Goal: Information Seeking & Learning: Learn about a topic

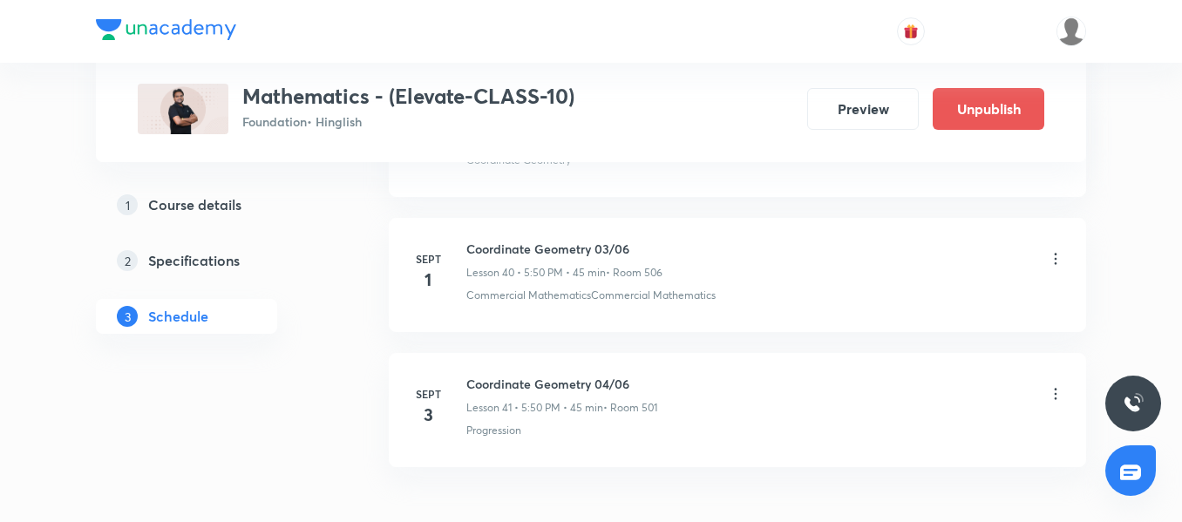
scroll to position [6187, 0]
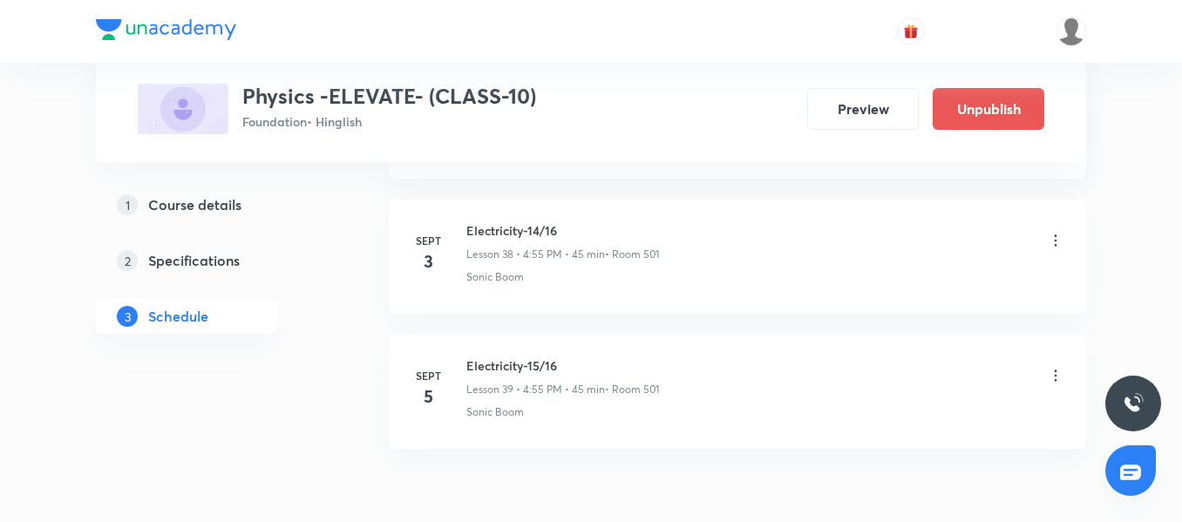
scroll to position [5969, 0]
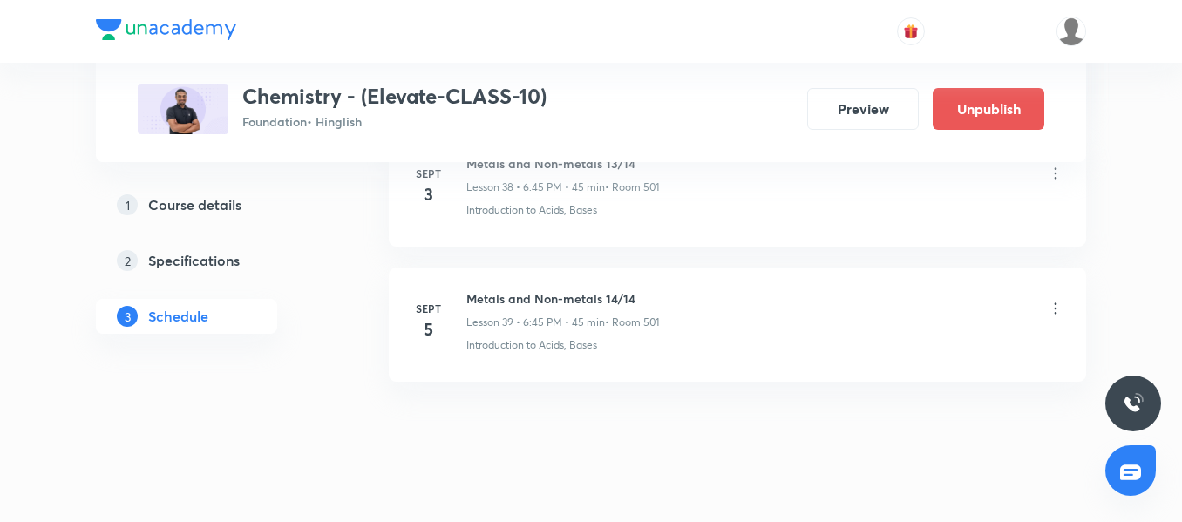
scroll to position [6143, 0]
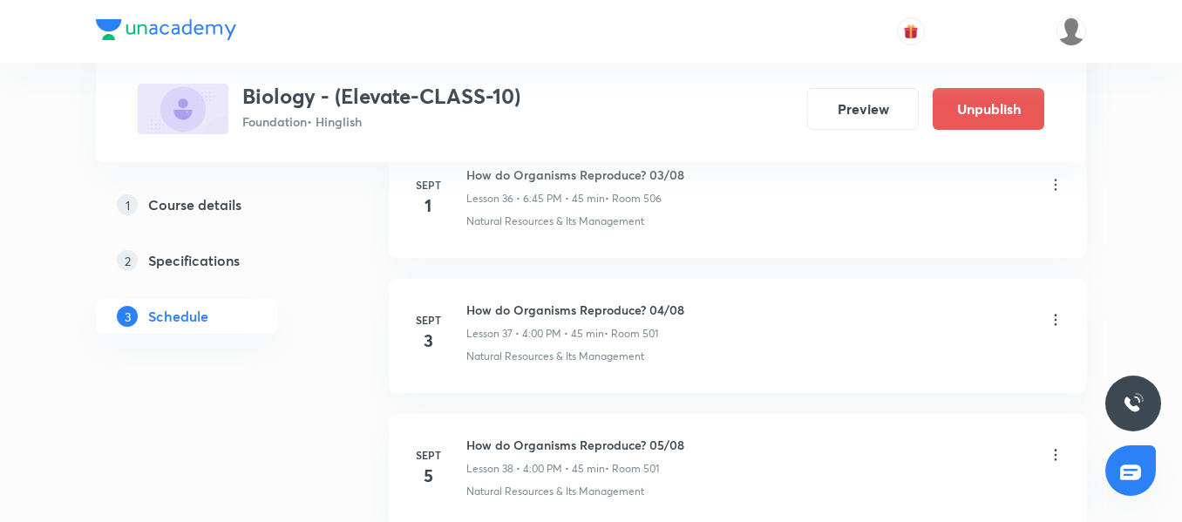
scroll to position [6008, 0]
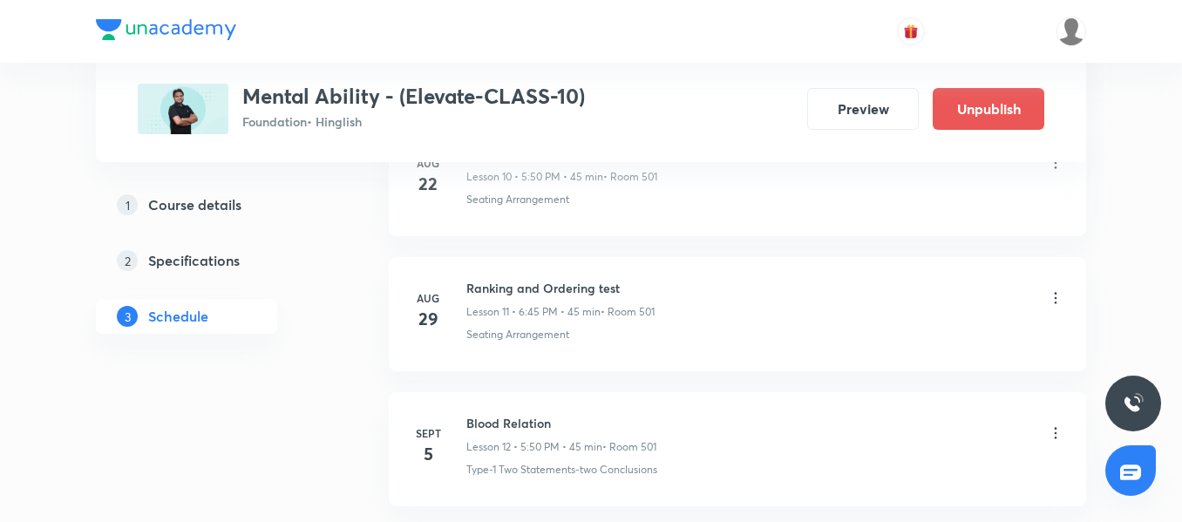
scroll to position [2322, 0]
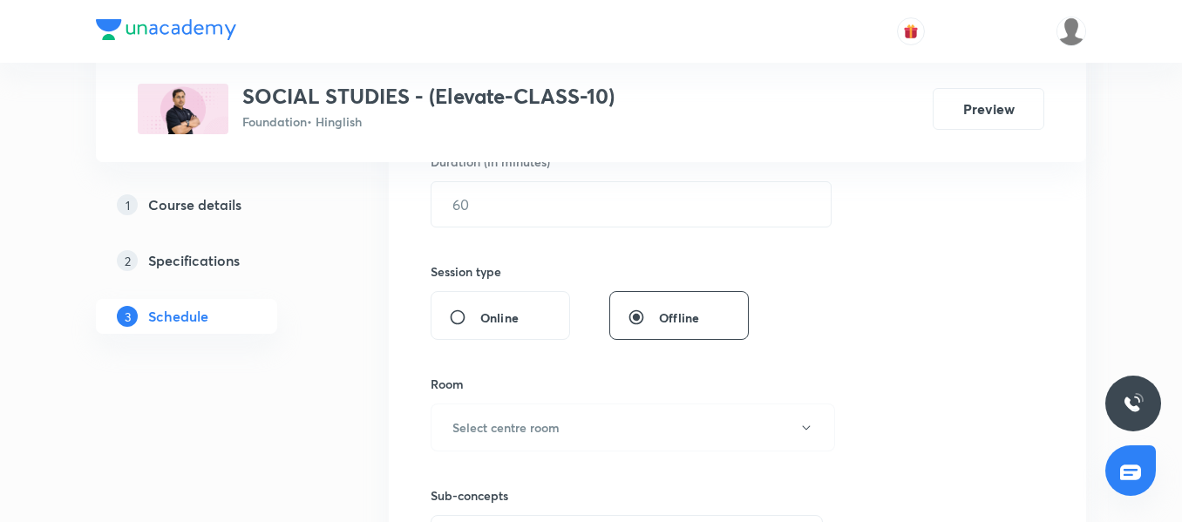
scroll to position [531, 0]
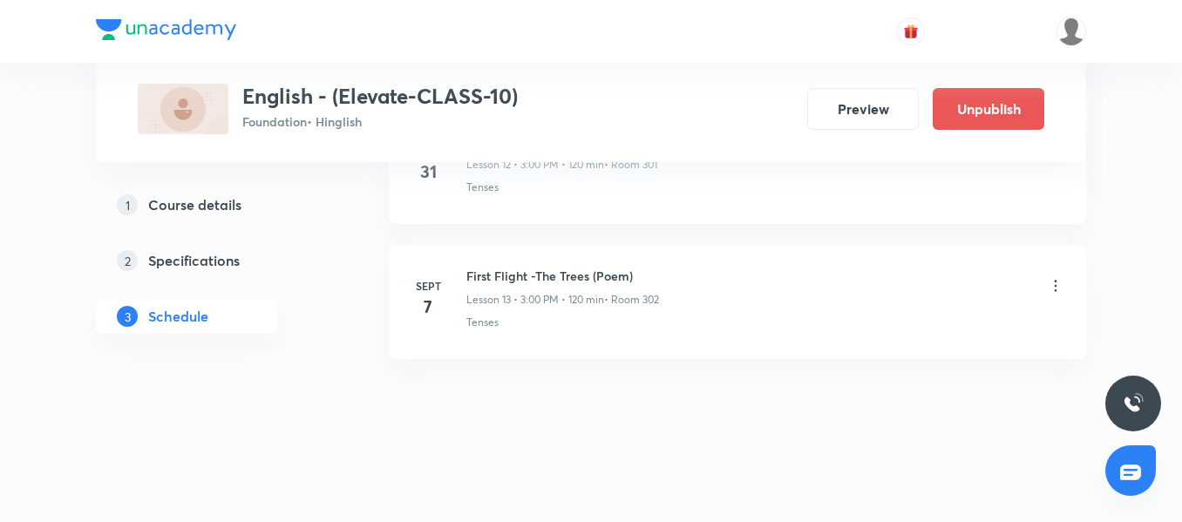
scroll to position [2457, 0]
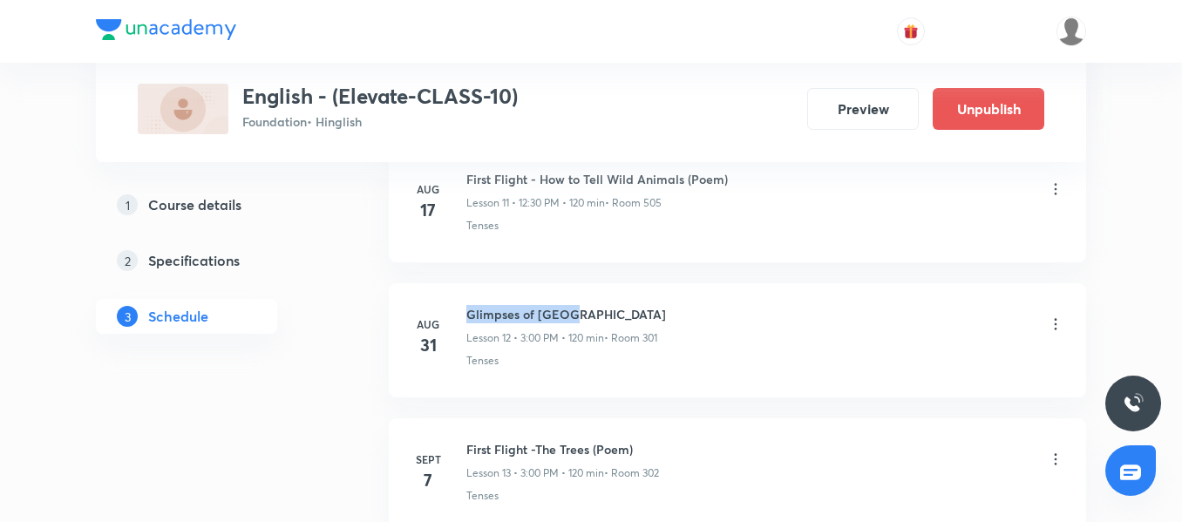
drag, startPoint x: 468, startPoint y: 315, endPoint x: 611, endPoint y: 303, distance: 143.4
click at [611, 303] on li "Aug 31 Glimpses of India Lesson 12 • 3:00 PM • 120 min • Room 301 Tenses" at bounding box center [737, 340] width 697 height 114
copy h6 "Glimpses of India"
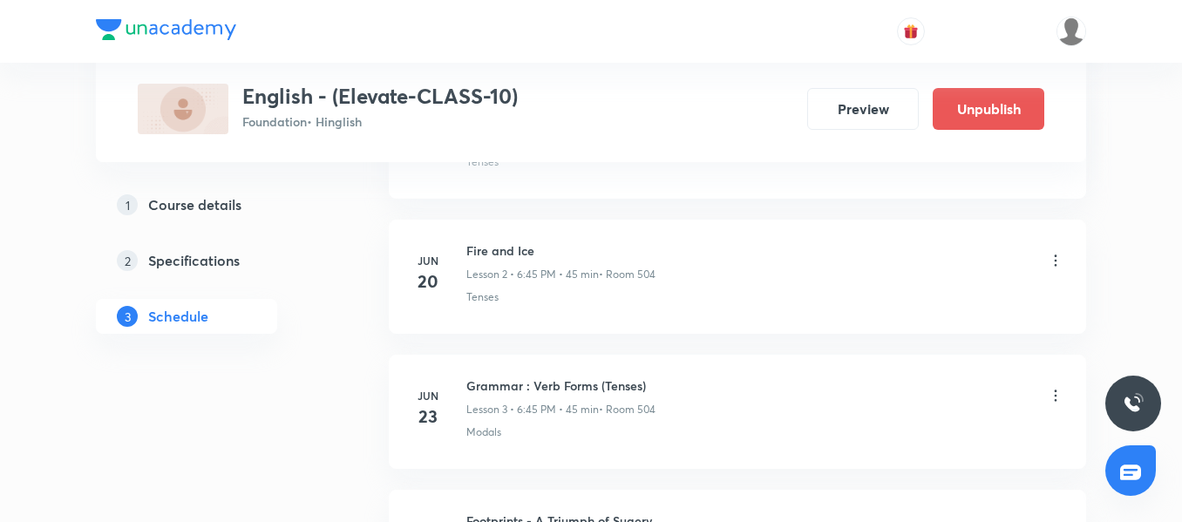
scroll to position [1324, 0]
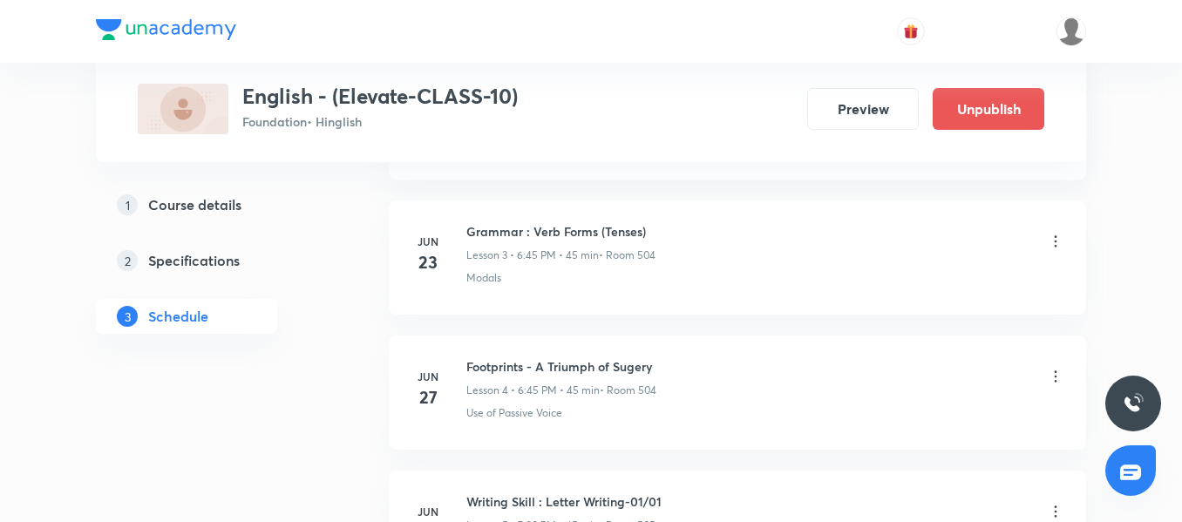
click at [505, 367] on h6 "Footprints - A Triumph of Sugery" at bounding box center [561, 366] width 190 height 18
drag, startPoint x: 466, startPoint y: 362, endPoint x: 655, endPoint y: 355, distance: 189.2
click at [655, 355] on li "Jun 27 Footprints - A Triumph of Sugery Lesson 4 • 6:45 PM • 45 min • Room 504 …" at bounding box center [737, 393] width 697 height 114
copy h6 "Footprints - A Triumph of Sugery"
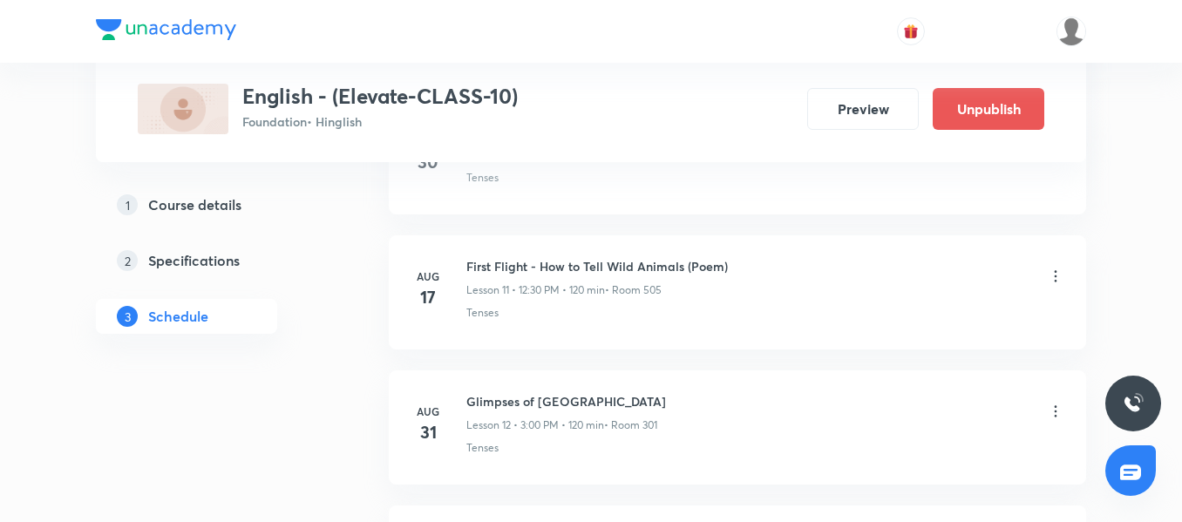
scroll to position [2282, 0]
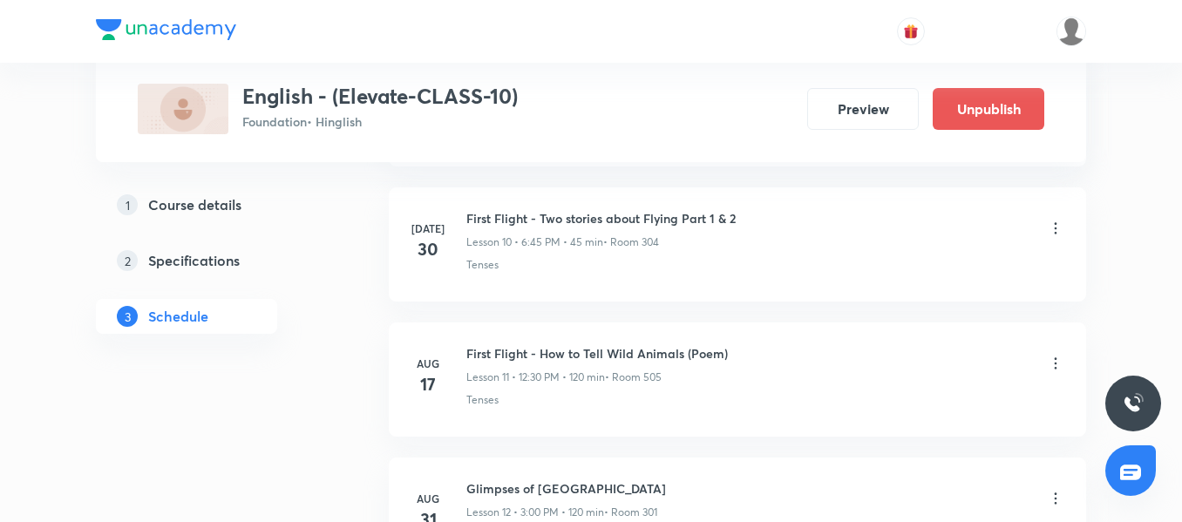
click at [536, 376] on p "Lesson 11 • 12:30 PM • 120 min" at bounding box center [535, 378] width 139 height 16
click at [485, 352] on h6 "First Flight - How to Tell Wild Animals (Poem)" at bounding box center [596, 353] width 261 height 18
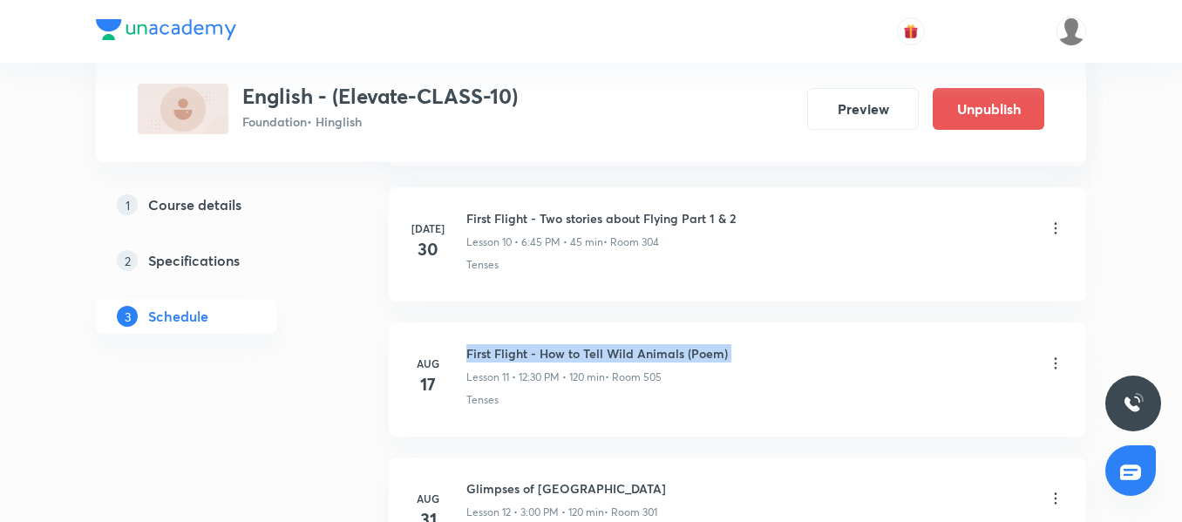
click at [485, 352] on h6 "First Flight - How to Tell Wild Animals (Poem)" at bounding box center [596, 353] width 261 height 18
copy h6 "First Flight - How to Tell Wild Animals (Poem)"
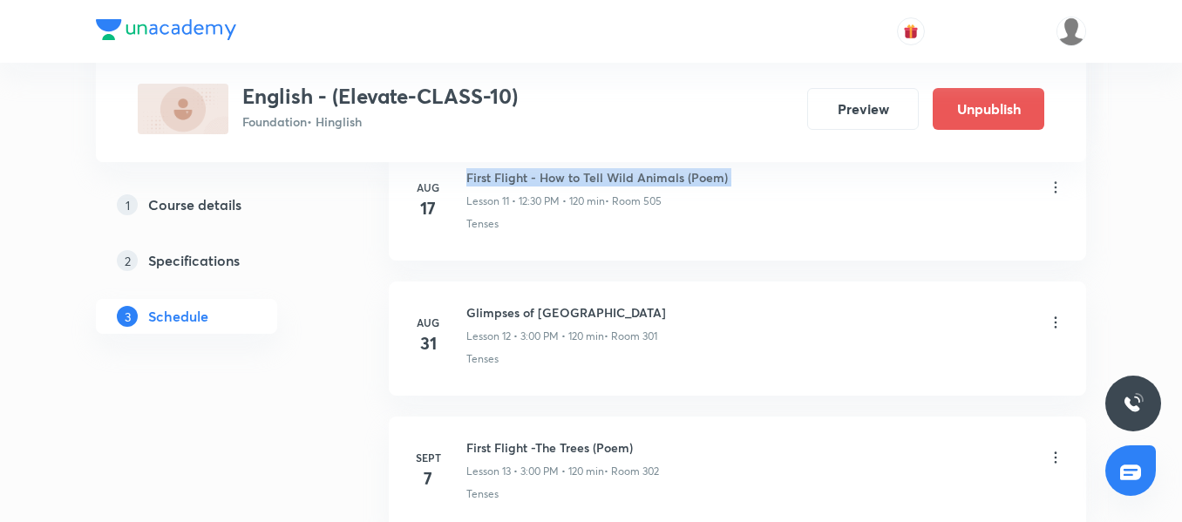
scroll to position [2457, 0]
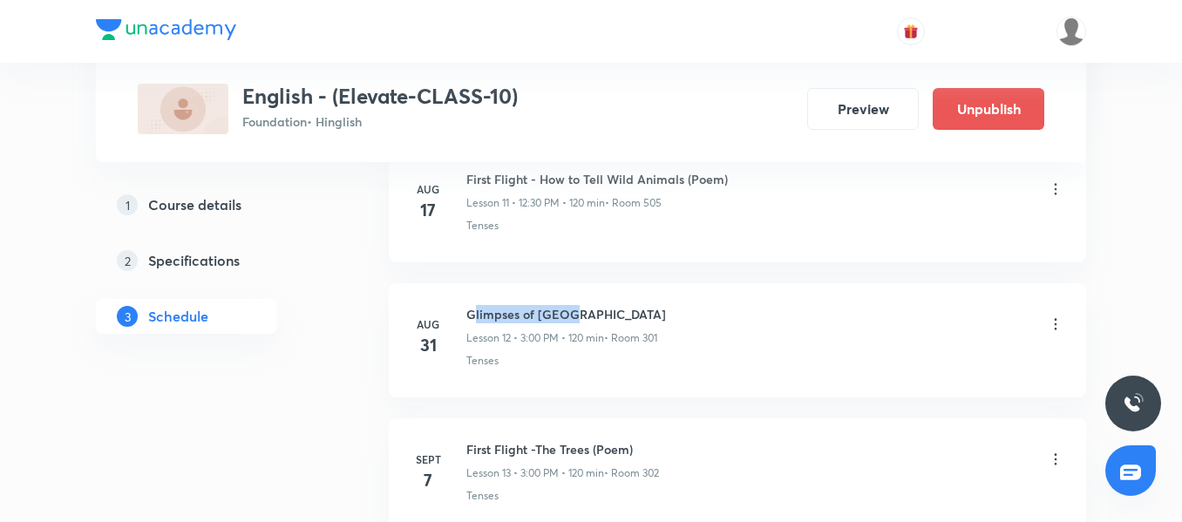
drag, startPoint x: 471, startPoint y: 315, endPoint x: 601, endPoint y: 313, distance: 129.9
click at [601, 313] on h6 "Glimpses of India" at bounding box center [566, 314] width 200 height 18
click at [460, 307] on div "Aug 31 Glimpses of India Lesson 12 • 3:00 PM • 120 min • Room 301 Tenses" at bounding box center [737, 337] width 654 height 64
drag, startPoint x: 466, startPoint y: 308, endPoint x: 574, endPoint y: 311, distance: 108.1
click at [574, 311] on h6 "Glimpses of India" at bounding box center [566, 314] width 200 height 18
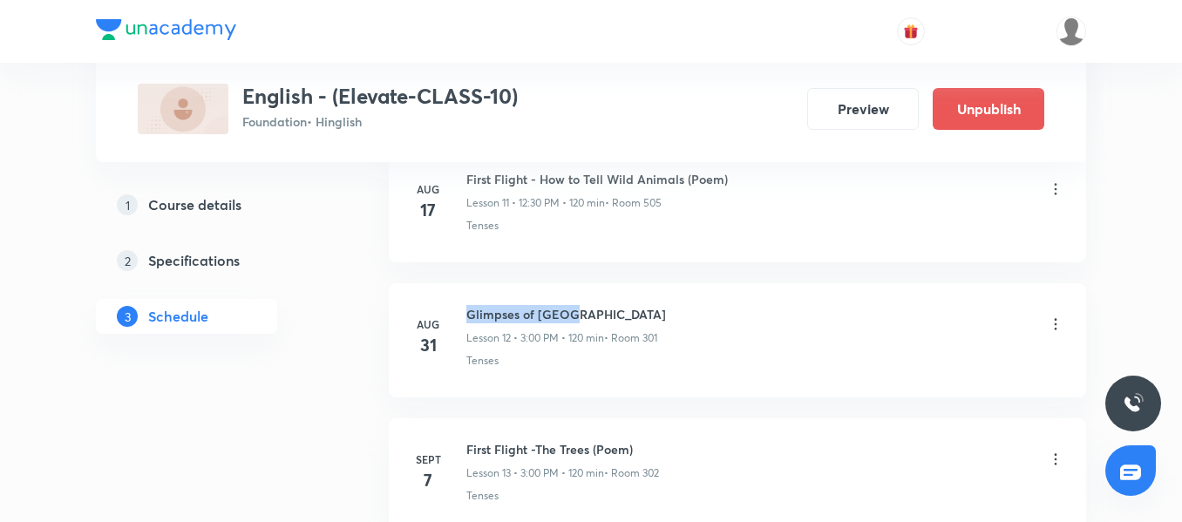
copy h6 "Glimpses of India"
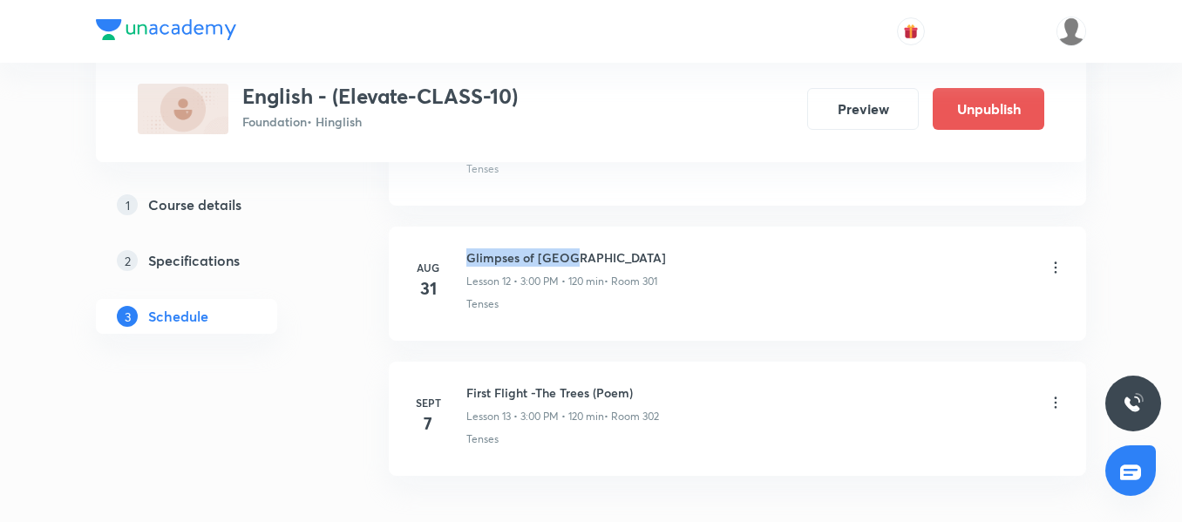
scroll to position [2544, 0]
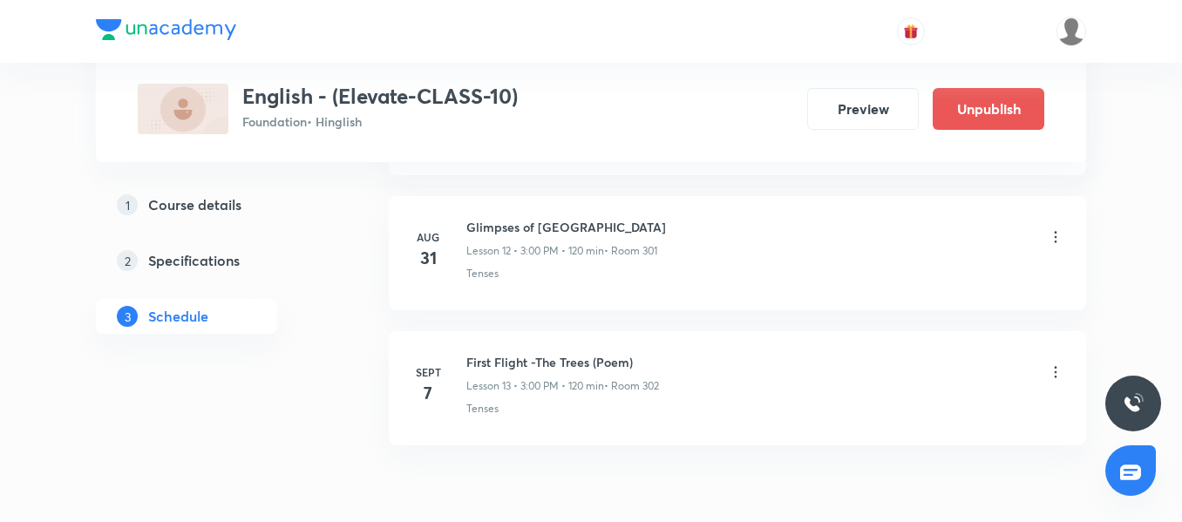
click at [515, 374] on div "First Flight -The Trees (Poem) Lesson 13 • 3:00 PM • 120 min • Room 302" at bounding box center [562, 373] width 193 height 41
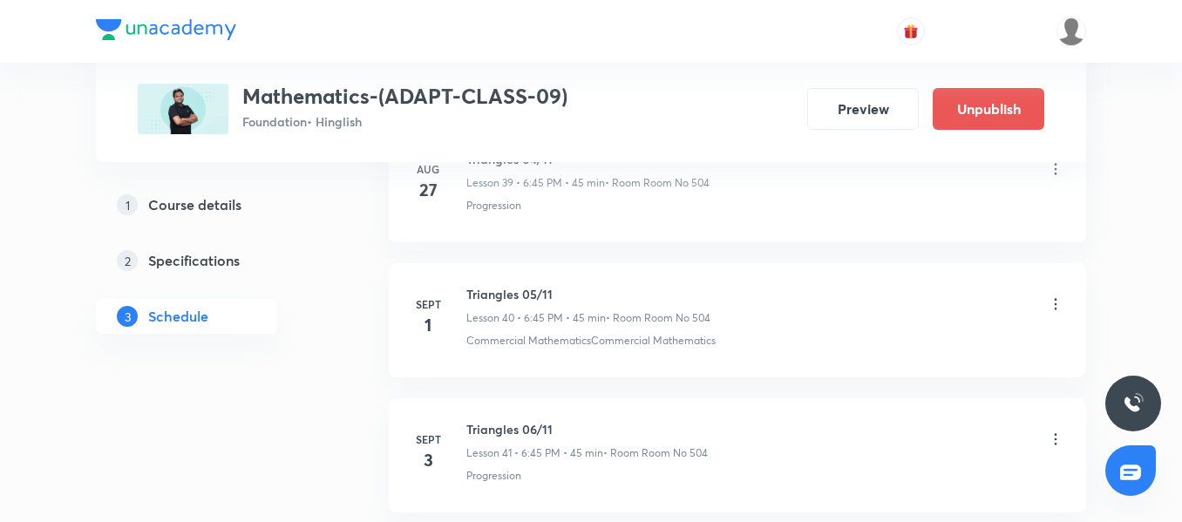
scroll to position [6239, 0]
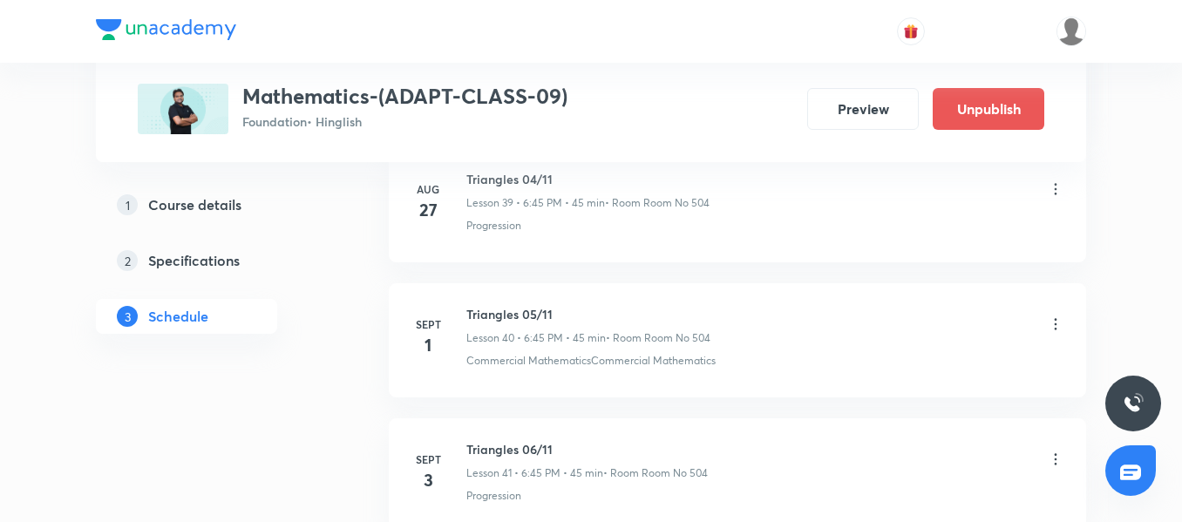
click at [499, 320] on h6 "Triangles 05/11" at bounding box center [588, 314] width 244 height 18
copy h6 "Triangles"
click at [543, 379] on li "Sept 1 Triangles 05/11 Lesson 40 • 6:45 PM • 45 min • Room Room No 504 Commerci…" at bounding box center [737, 340] width 697 height 114
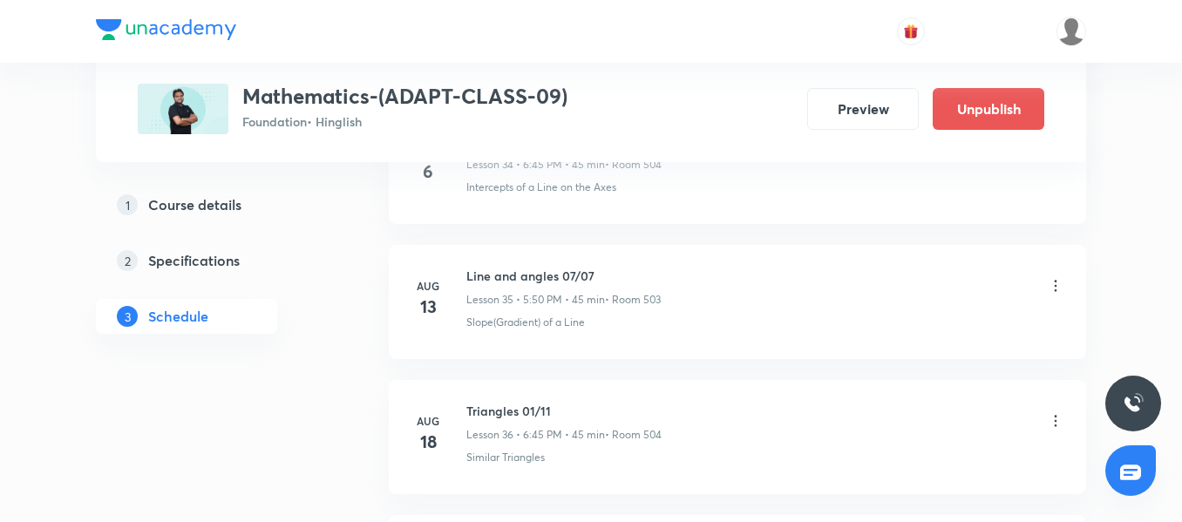
scroll to position [5629, 0]
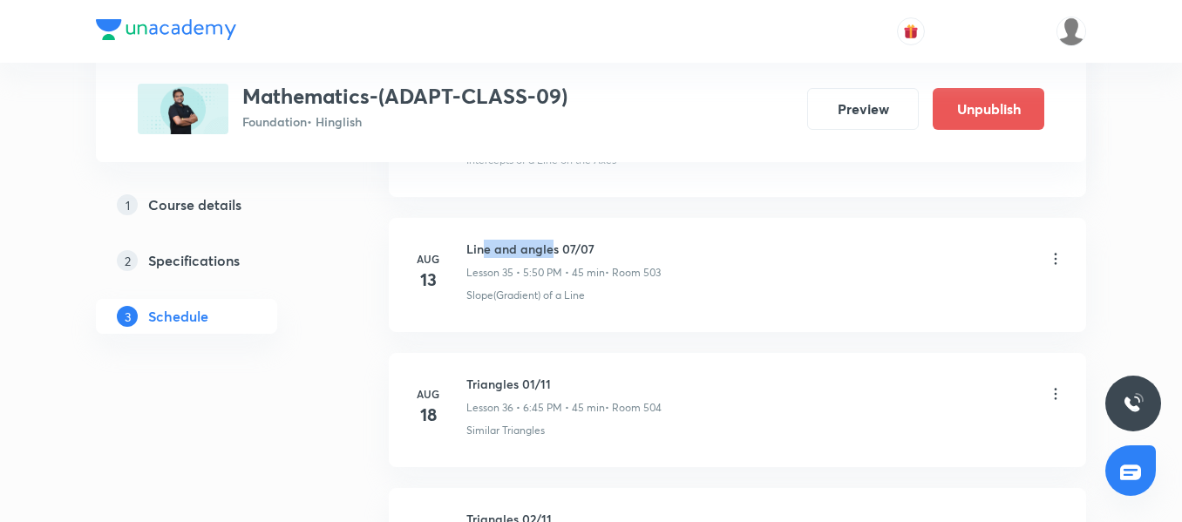
drag, startPoint x: 553, startPoint y: 248, endPoint x: 484, endPoint y: 246, distance: 69.8
click at [484, 246] on h6 "Line and angles 07/07" at bounding box center [563, 249] width 194 height 18
click at [458, 251] on div "Aug 13" at bounding box center [438, 272] width 56 height 42
drag, startPoint x: 467, startPoint y: 244, endPoint x: 557, endPoint y: 247, distance: 89.8
click at [557, 247] on h6 "Line and angles 07/07" at bounding box center [563, 249] width 194 height 18
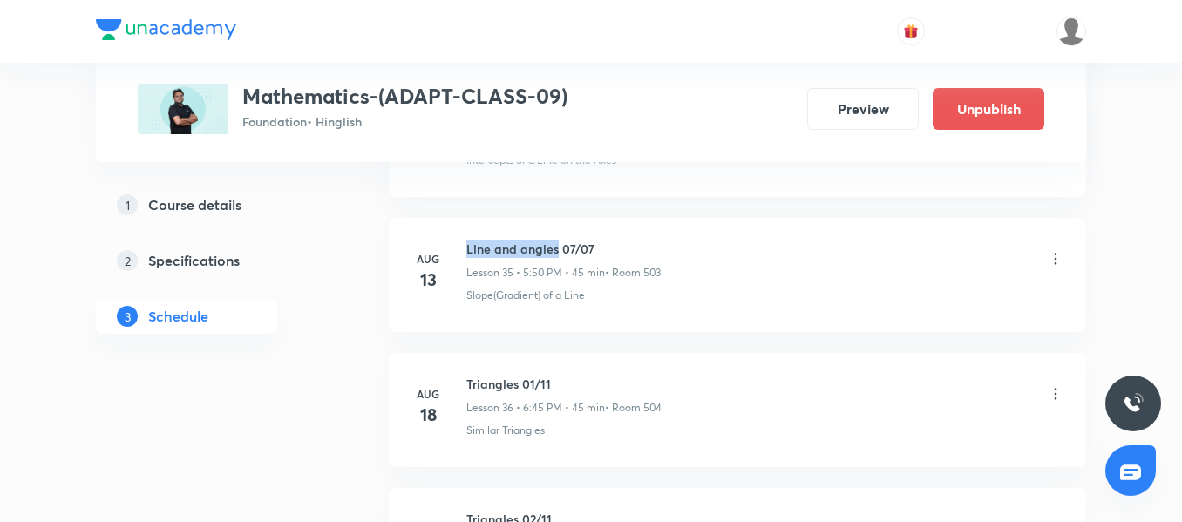
copy h6 "Line and angles"
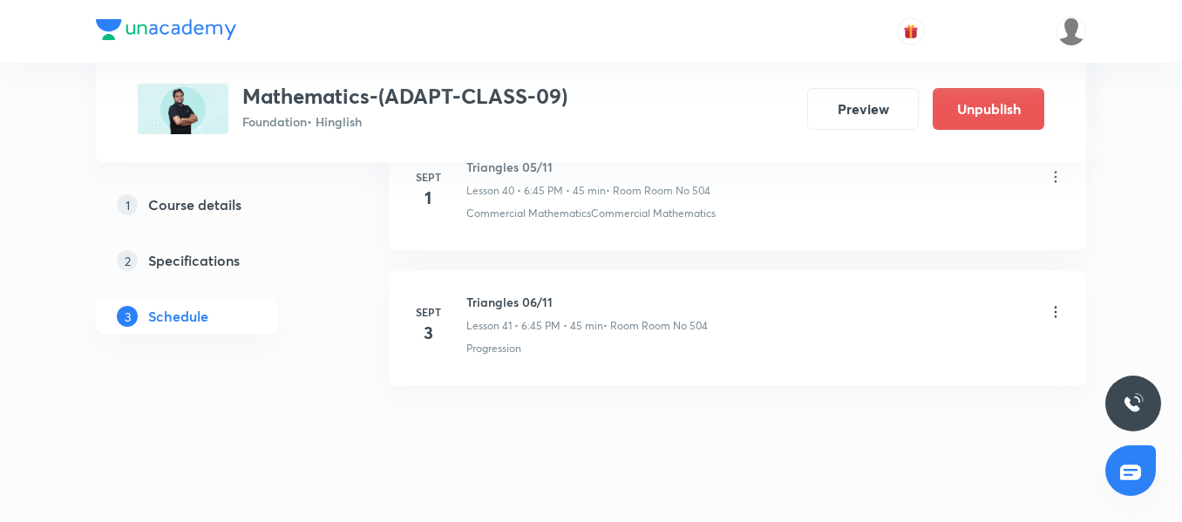
scroll to position [6413, 0]
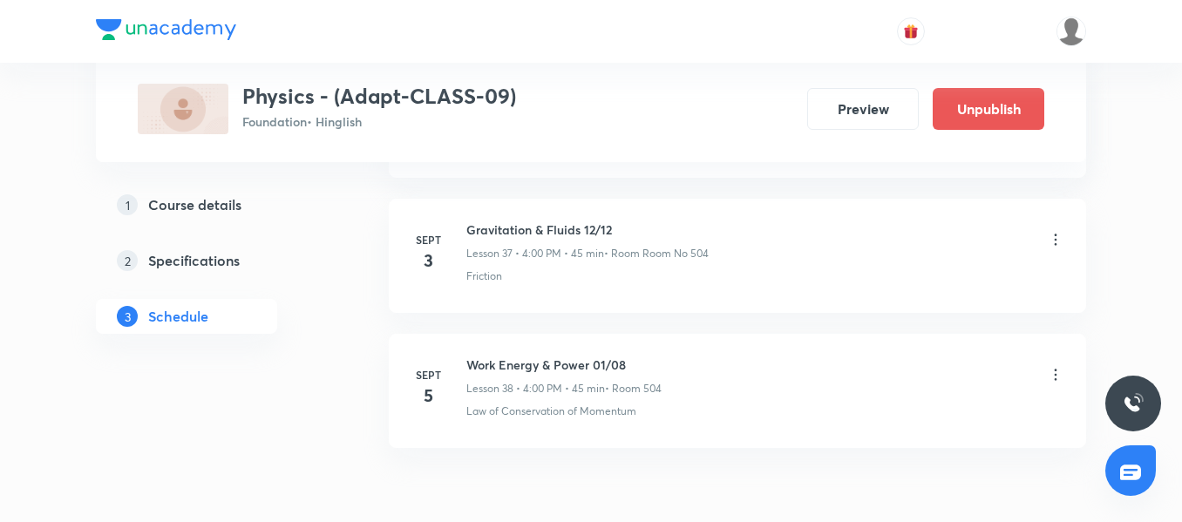
scroll to position [5834, 0]
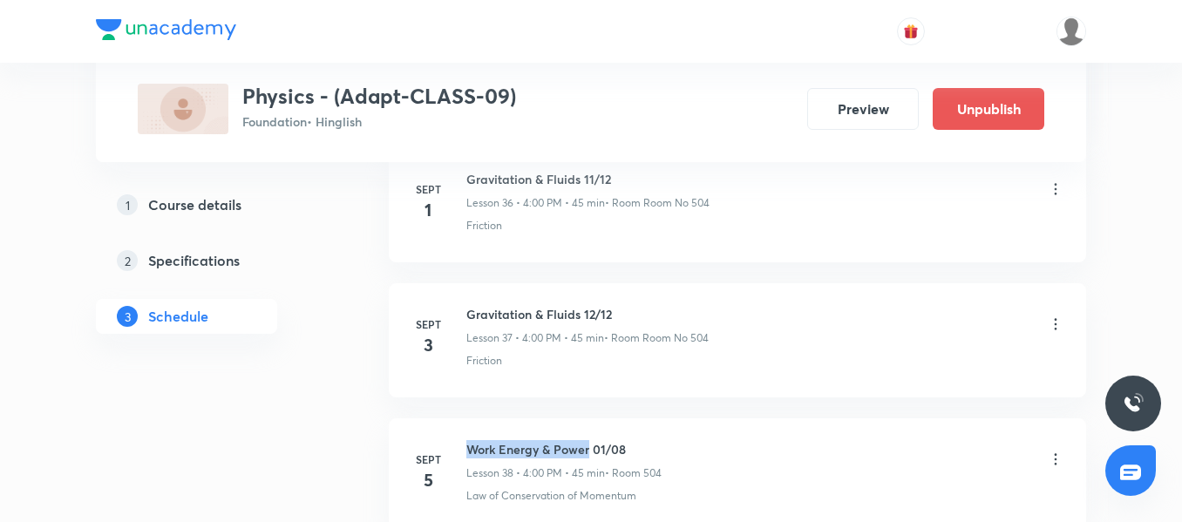
drag, startPoint x: 467, startPoint y: 447, endPoint x: 590, endPoint y: 439, distance: 123.1
click at [590, 439] on li "Sept 5 Work Energy & Power 01/08 Lesson 38 • 4:00 PM • 45 min • Room 504 Law of…" at bounding box center [737, 475] width 697 height 114
copy h6 "Work Energy & Power"
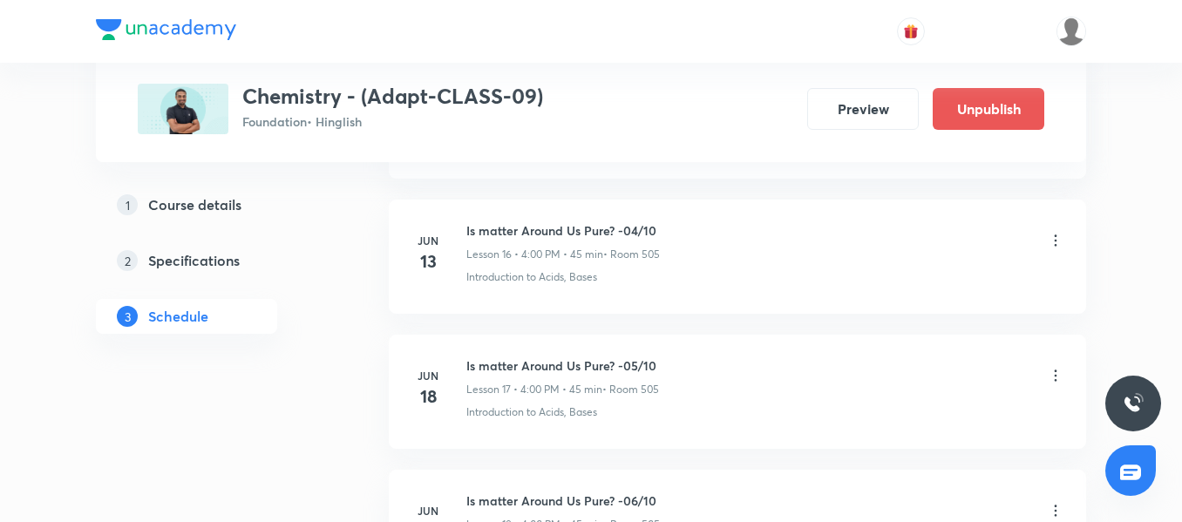
scroll to position [3050, 0]
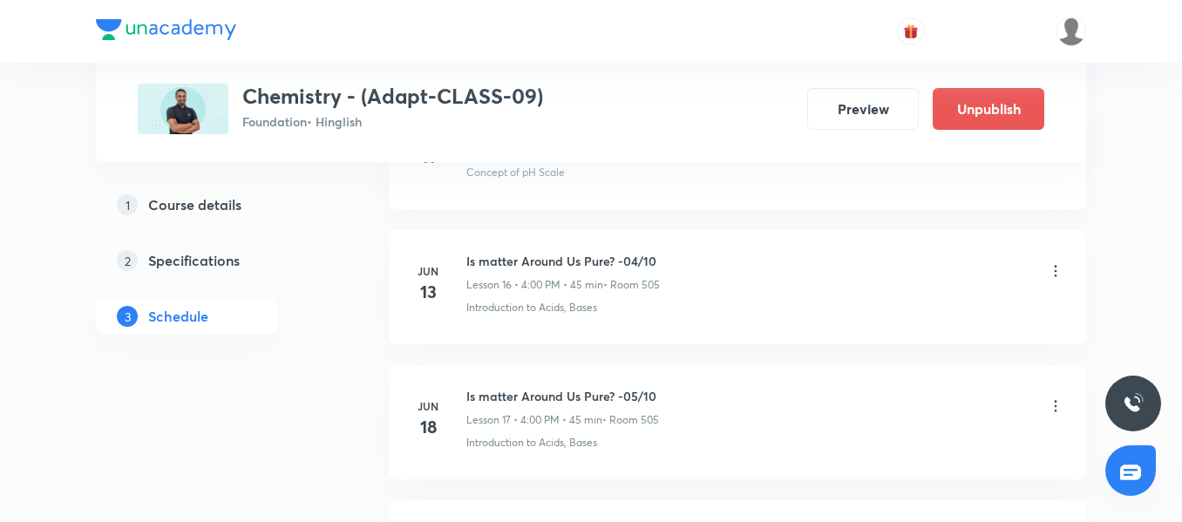
click at [485, 248] on li "[DATE] Is matter Around Us Pure? -04/10 Lesson 16 • 4:00 PM • 45 min • Room 505…" at bounding box center [737, 287] width 697 height 114
click at [492, 259] on h6 "Is matter Around Us Pure? -04/10" at bounding box center [562, 261] width 193 height 18
click at [601, 259] on h6 "Is matter Around Us Pure? -04/10" at bounding box center [562, 261] width 193 height 18
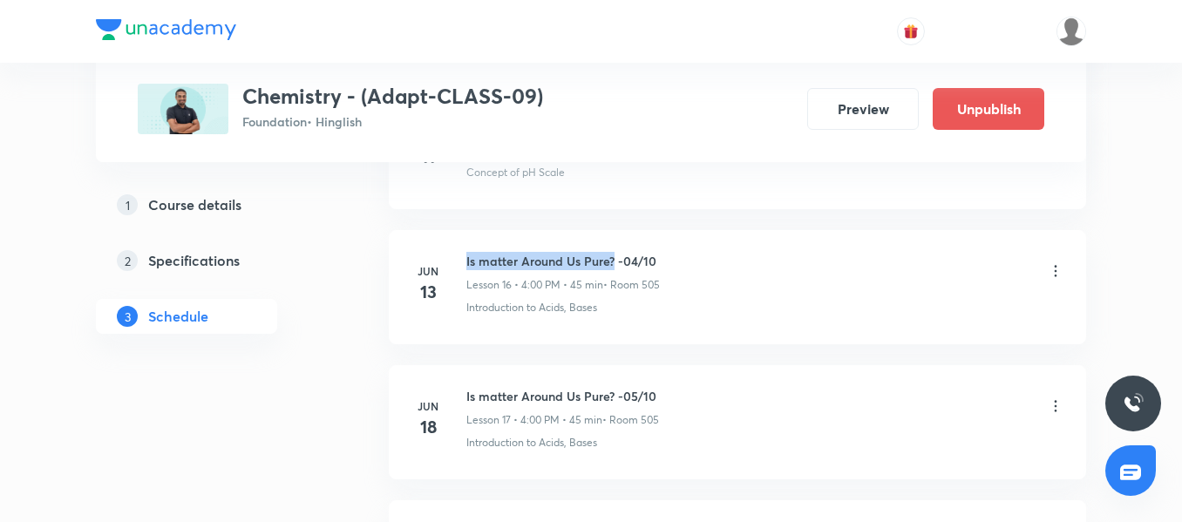
drag, startPoint x: 615, startPoint y: 259, endPoint x: 464, endPoint y: 255, distance: 150.8
click at [464, 255] on div "[DATE] Is matter Around Us Pure? -04/10 Lesson 16 • 4:00 PM • 45 min • Room 505…" at bounding box center [737, 284] width 654 height 64
copy h6 "Is matter Around Us Pure?"
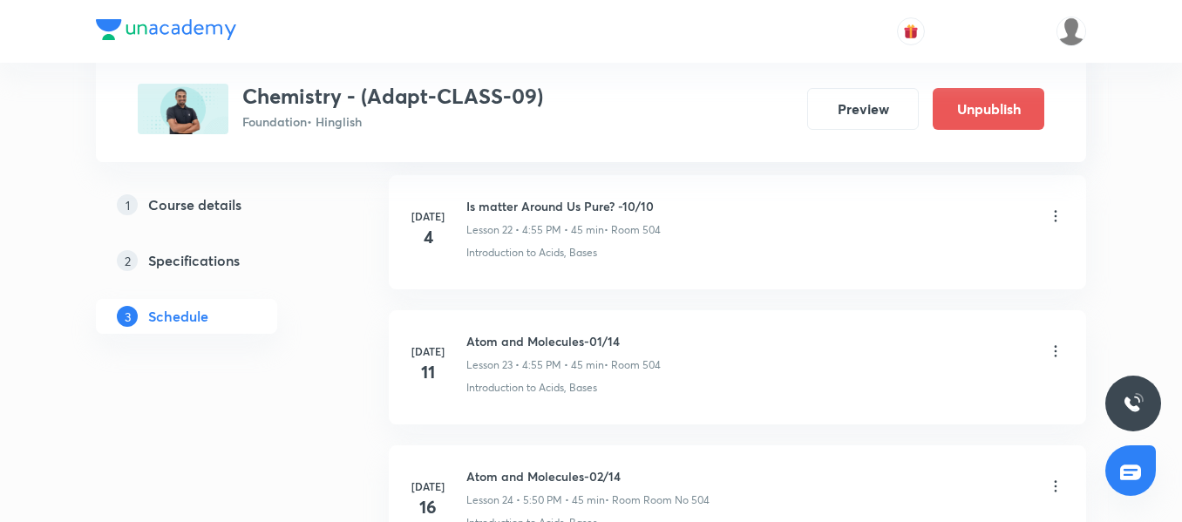
scroll to position [3922, 0]
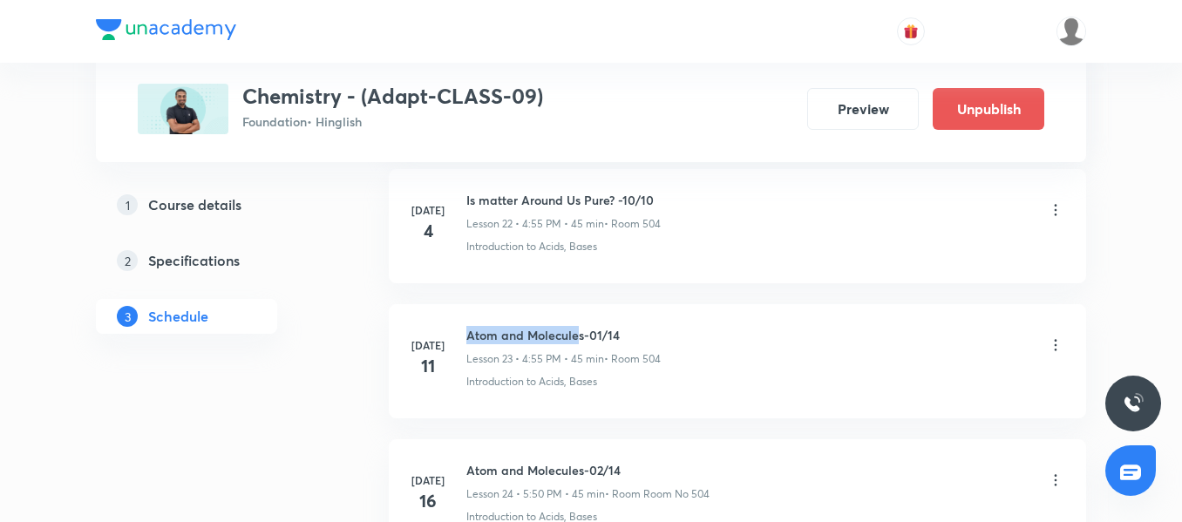
drag, startPoint x: 580, startPoint y: 334, endPoint x: 466, endPoint y: 336, distance: 114.2
click at [466, 336] on h6 "Atom and Molecules-01/14" at bounding box center [563, 335] width 194 height 18
copy h6 "Atom and Molecule"
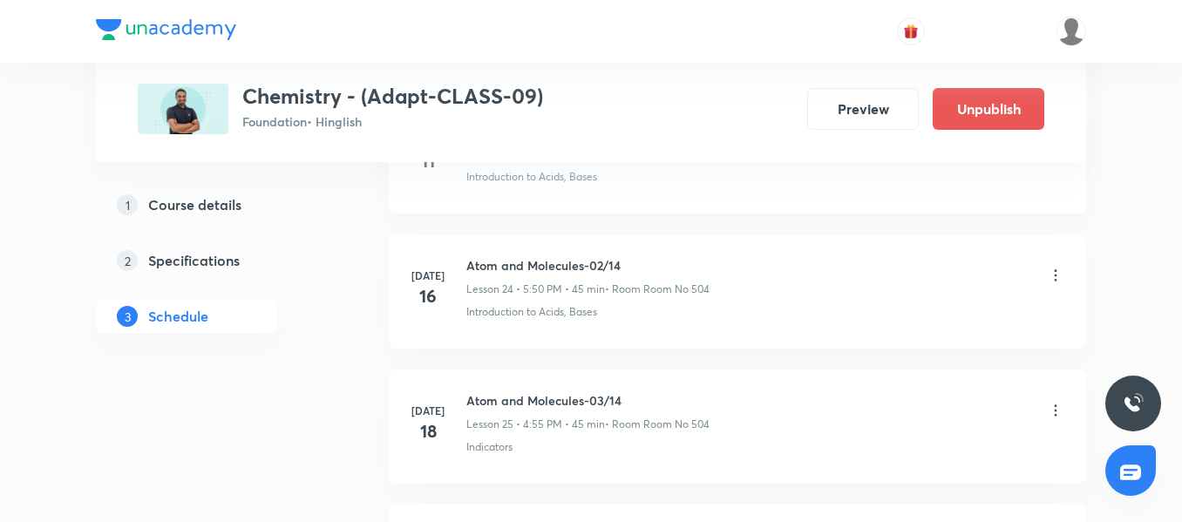
scroll to position [4096, 0]
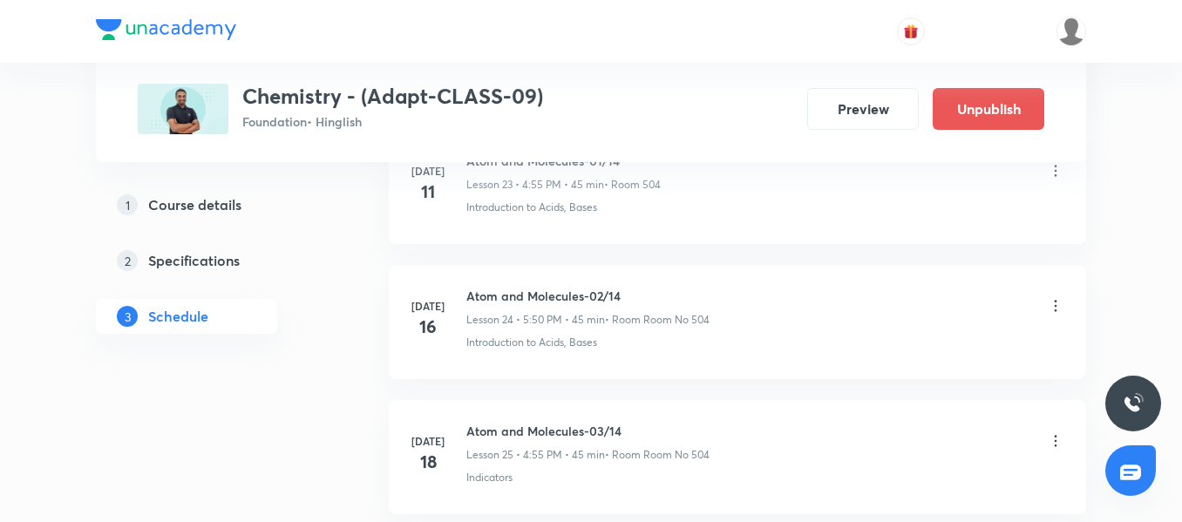
click at [581, 288] on h6 "Atom and Molecules-02/14" at bounding box center [587, 296] width 243 height 18
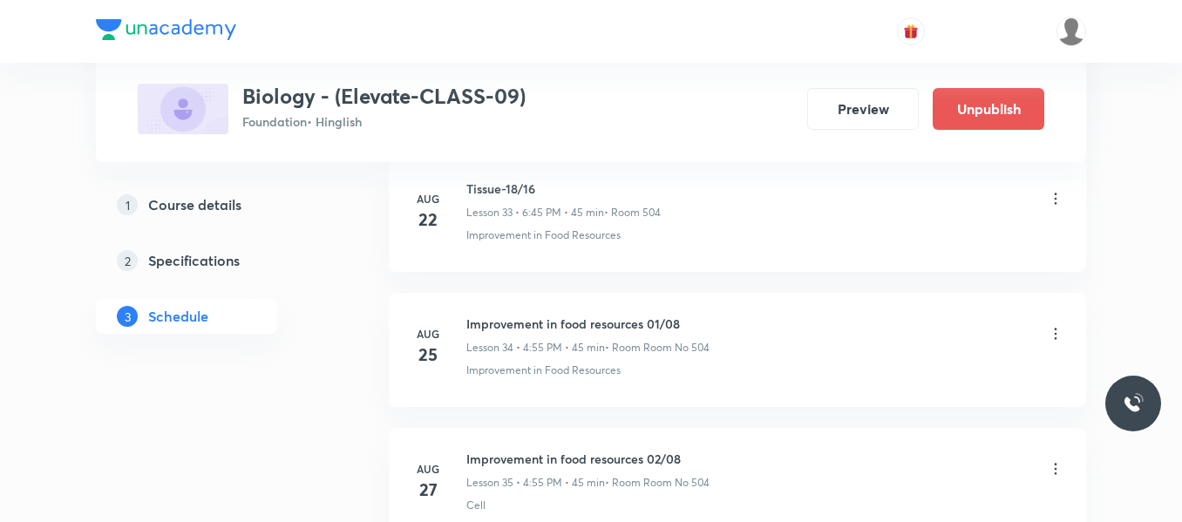
scroll to position [5430, 0]
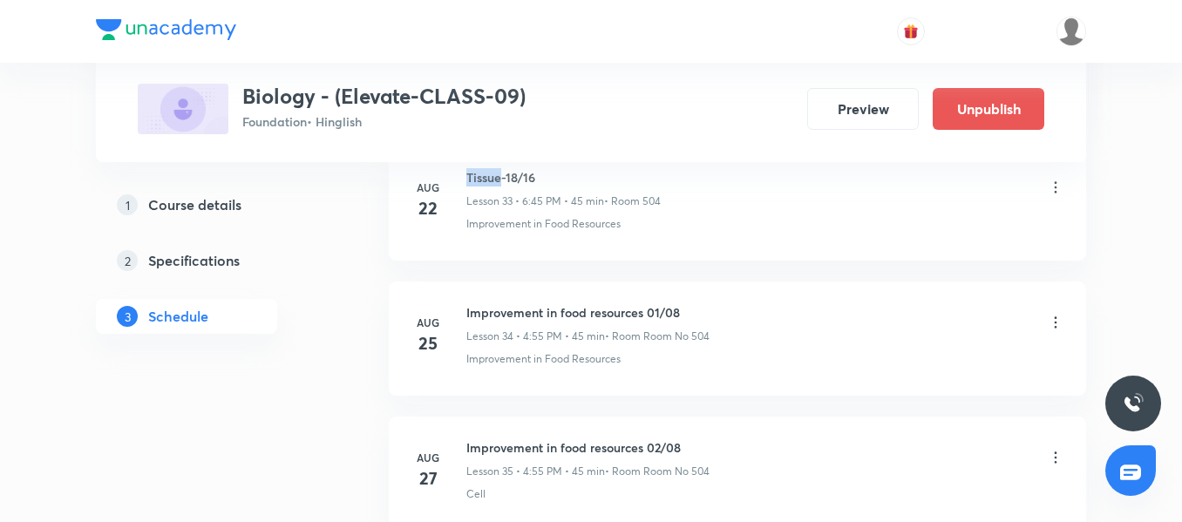
drag, startPoint x: 502, startPoint y: 179, endPoint x: 468, endPoint y: 175, distance: 34.2
click at [468, 175] on h6 "Tissue-18/16" at bounding box center [563, 177] width 194 height 18
copy h6 "Tissue"
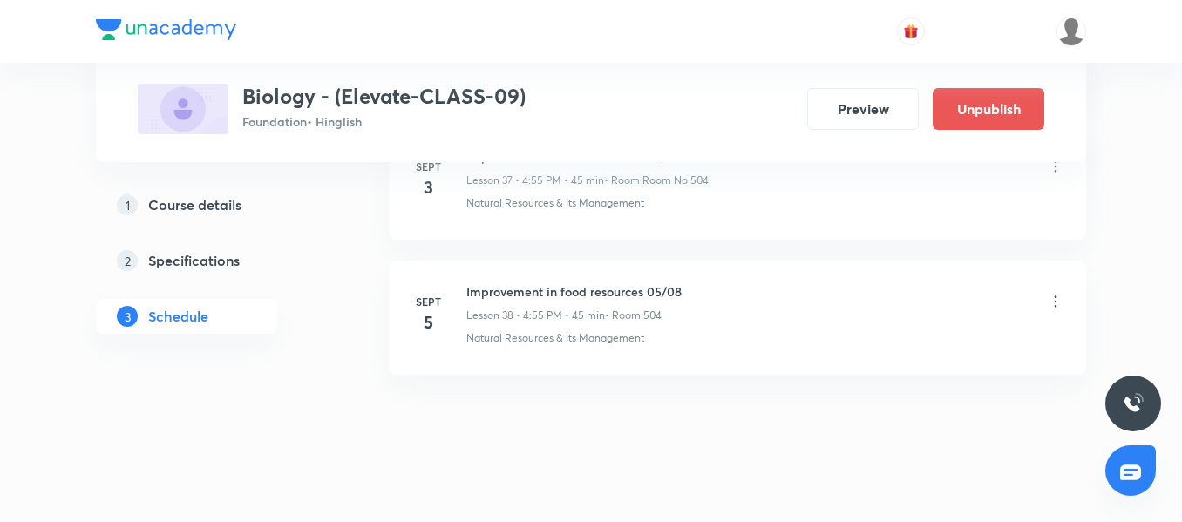
scroll to position [6008, 0]
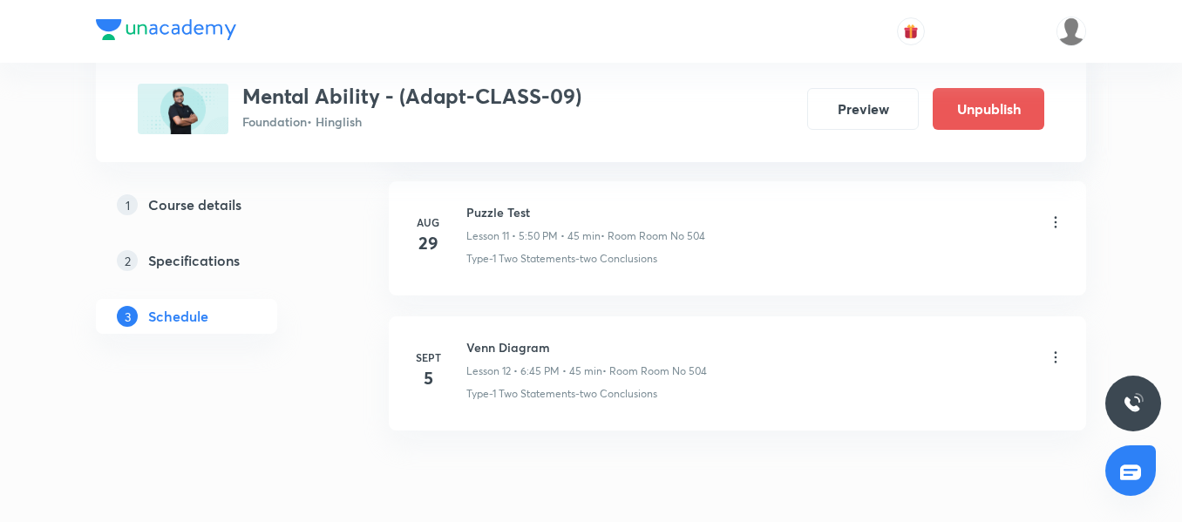
scroll to position [2496, 0]
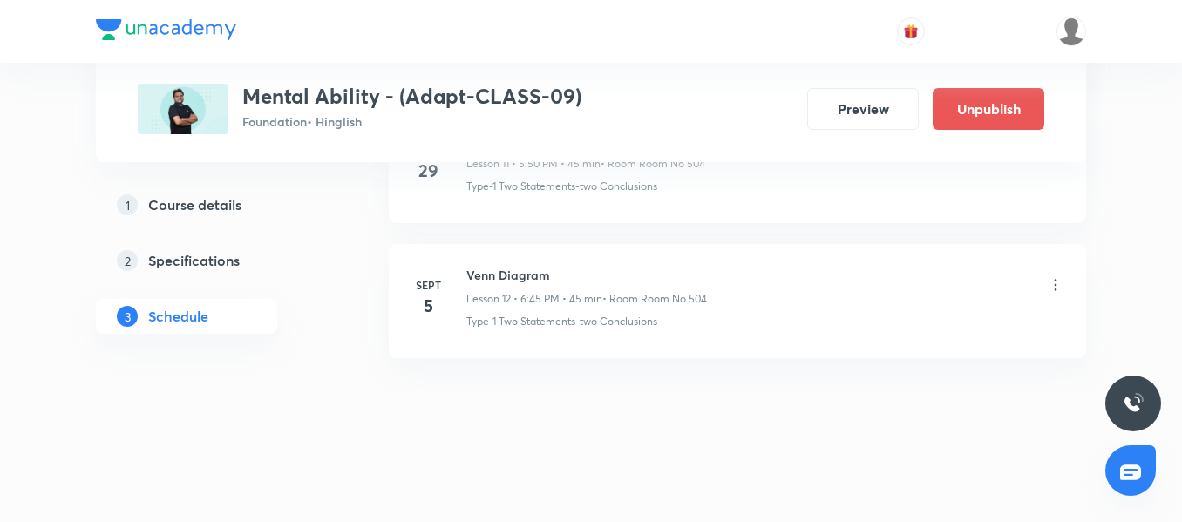
click at [492, 277] on h6 "Venn Diagram" at bounding box center [586, 275] width 241 height 18
copy h6 "Venn Diagram"
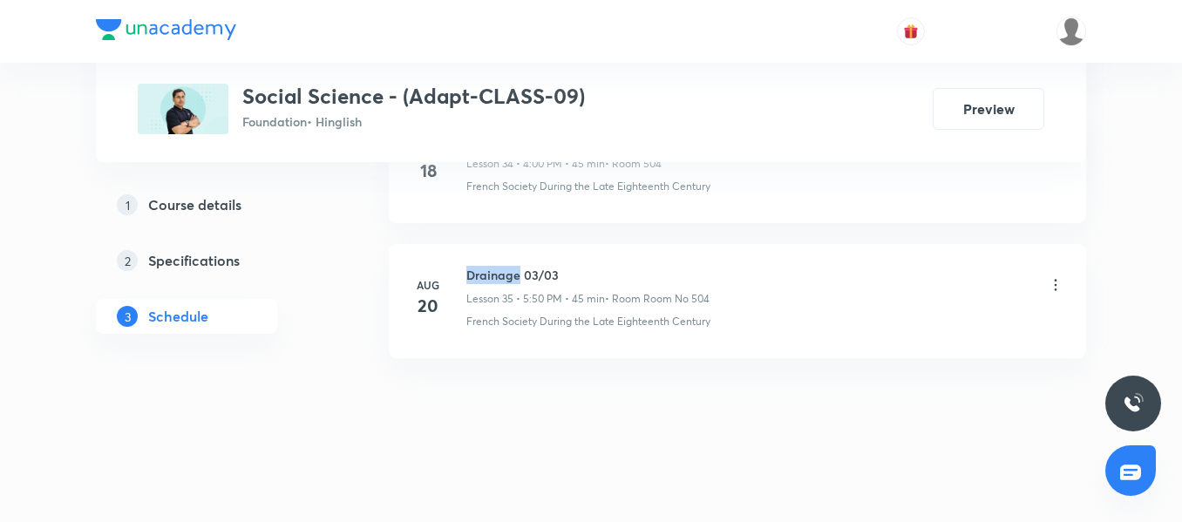
drag, startPoint x: 520, startPoint y: 272, endPoint x: 462, endPoint y: 266, distance: 58.7
click at [462, 266] on div "[DATE] Drainage 03/03 Lesson 35 • 5:50 PM • 45 min • Room Room No 504 French So…" at bounding box center [737, 298] width 654 height 64
copy h6 "Drainage"
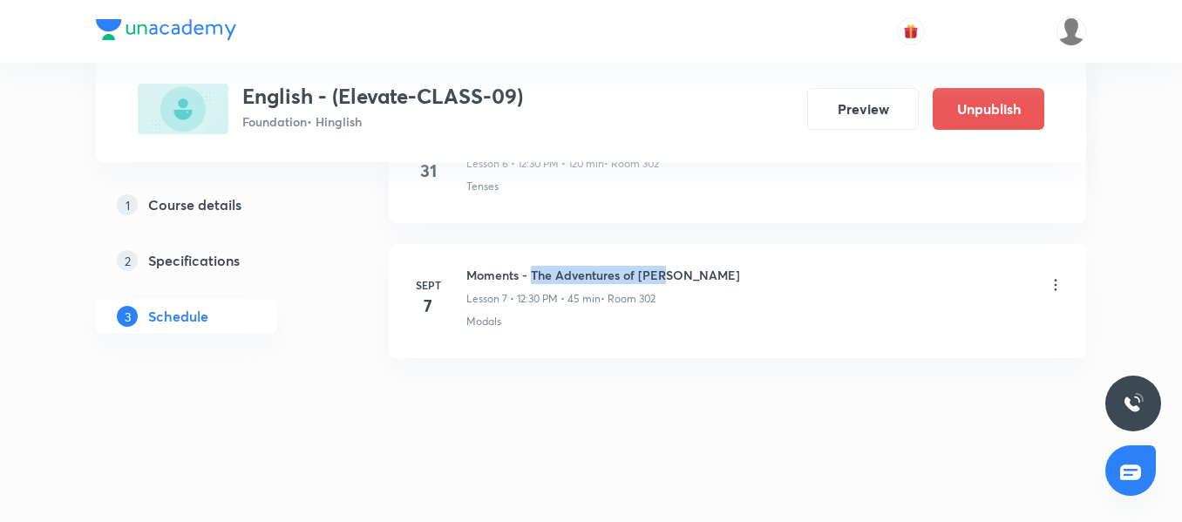
click at [668, 261] on li "Sept 7 Moments - The Adventures of Toto Lesson 7 • 12:30 PM • 45 min • Room 302…" at bounding box center [737, 301] width 697 height 114
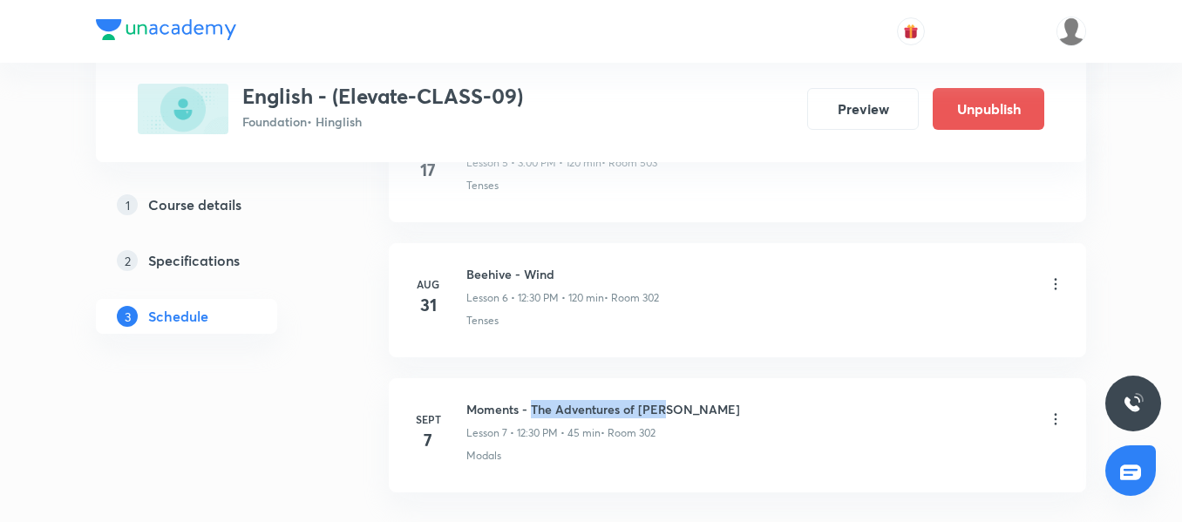
scroll to position [1820, 0]
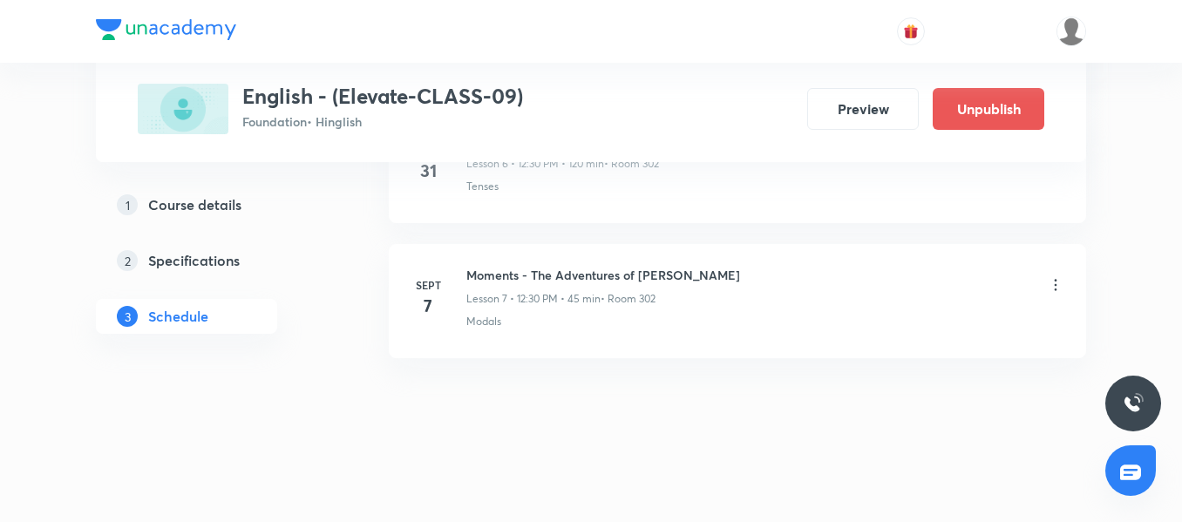
click at [595, 324] on div "Modals" at bounding box center [765, 322] width 598 height 16
